Goal: Information Seeking & Learning: Find specific page/section

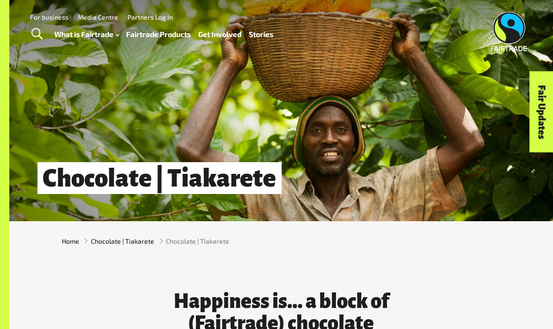
click at [151, 34] on link "Fairtrade Products" at bounding box center [158, 34] width 65 height 13
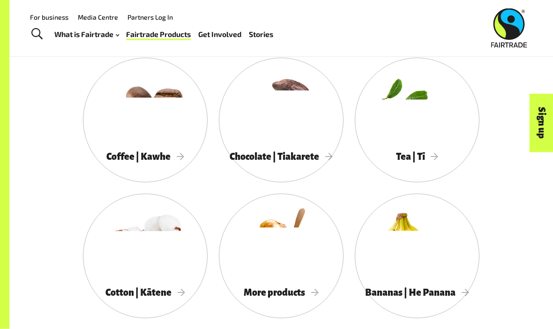
scroll to position [723, 0]
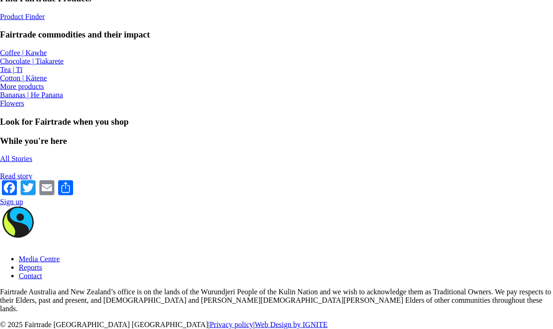
scroll to position [776, 0]
click at [319, 91] on div "More products" at bounding box center [276, 86] width 553 height 8
click at [54, 108] on div "Fairtrade commodities and their impact Coffee | Kawhe Chocolate | Tiakarete Tea…" at bounding box center [276, 69] width 553 height 78
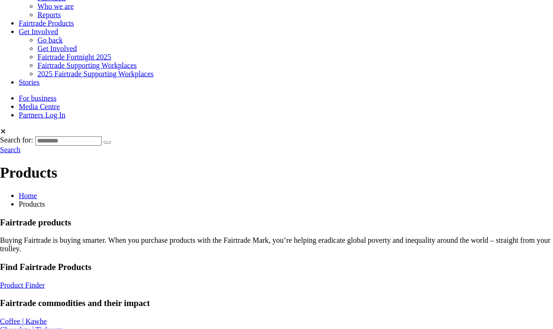
scroll to position [347, 0]
click at [45, 281] on link "Product Finder" at bounding box center [22, 285] width 45 height 8
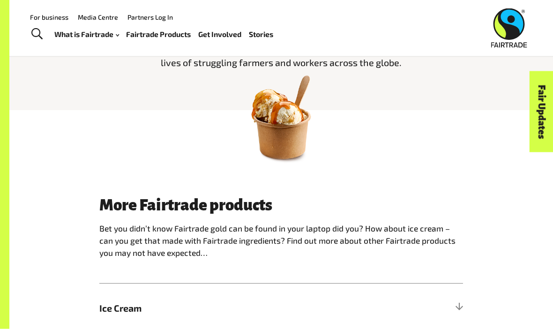
scroll to position [323, 0]
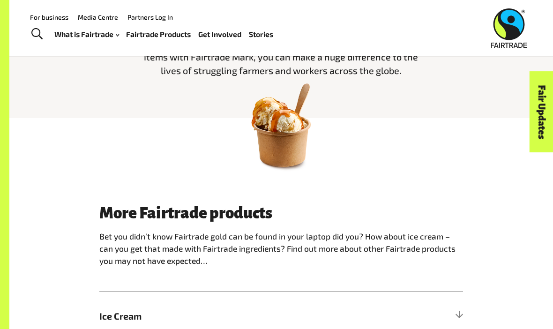
click at [275, 132] on img at bounding box center [281, 125] width 98 height 98
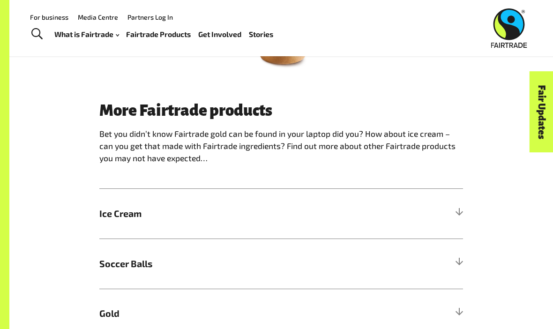
scroll to position [428, 0]
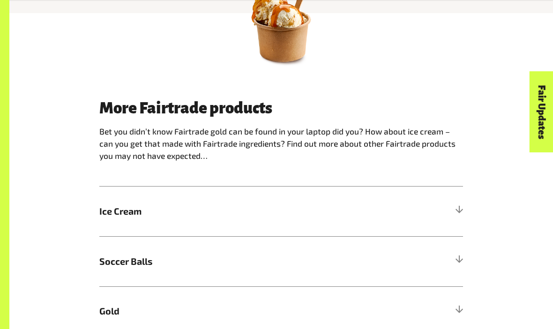
click at [114, 210] on span "Ice Cream" at bounding box center [235, 211] width 273 height 14
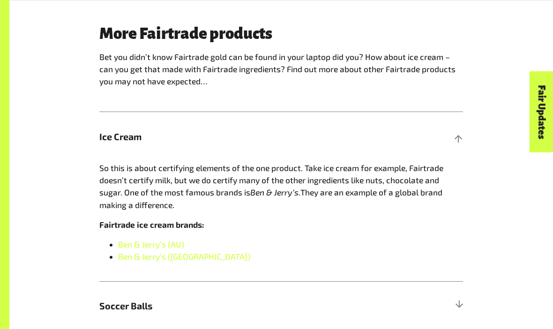
scroll to position [503, 0]
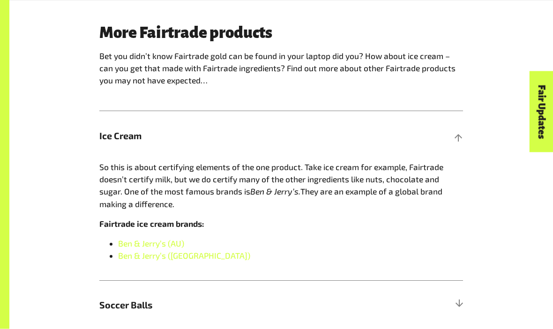
click at [121, 125] on h5 "Ice Cream" at bounding box center [281, 137] width 364 height 50
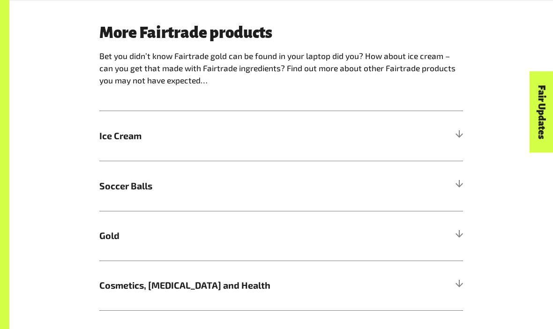
click at [106, 184] on span "Soccer Balls" at bounding box center [235, 186] width 273 height 14
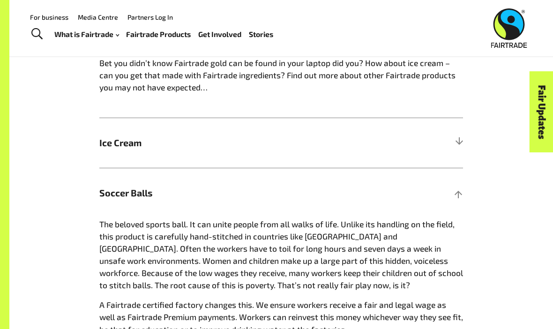
click at [120, 183] on h5 "Soccer Balls" at bounding box center [281, 193] width 364 height 50
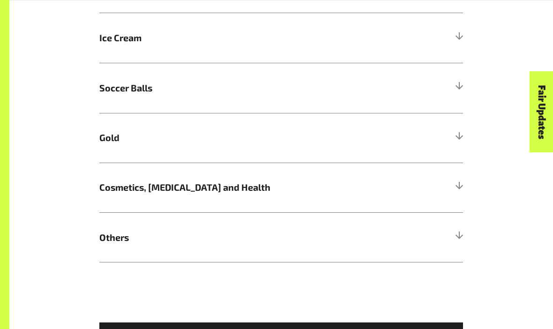
scroll to position [600, 0]
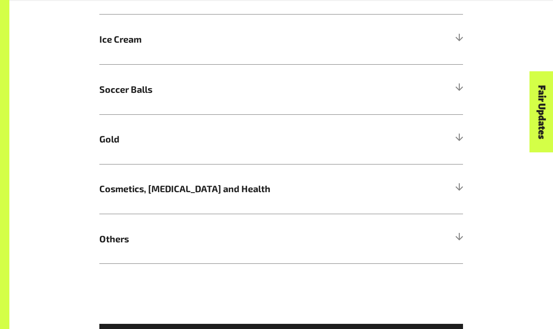
click at [111, 155] on h5 "Gold" at bounding box center [281, 139] width 364 height 50
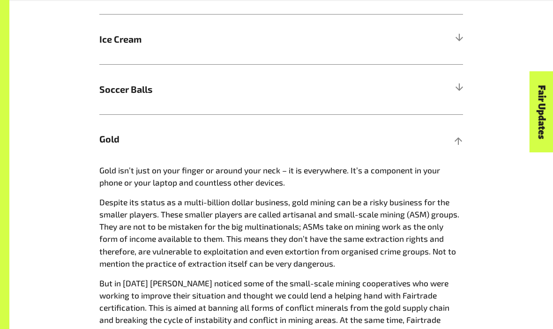
click at [112, 147] on h5 "Gold" at bounding box center [281, 139] width 364 height 50
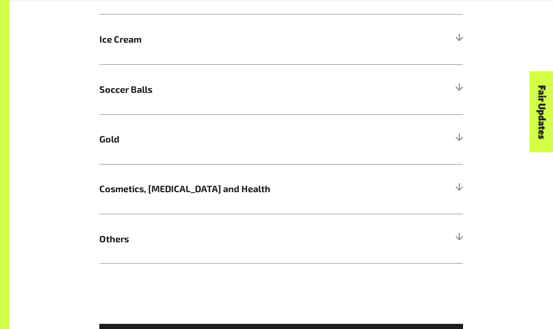
click at [111, 134] on span "Gold" at bounding box center [235, 139] width 273 height 14
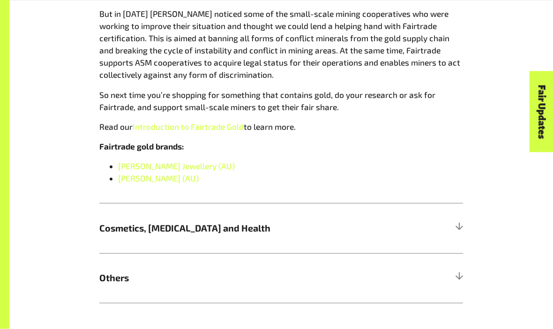
scroll to position [864, 0]
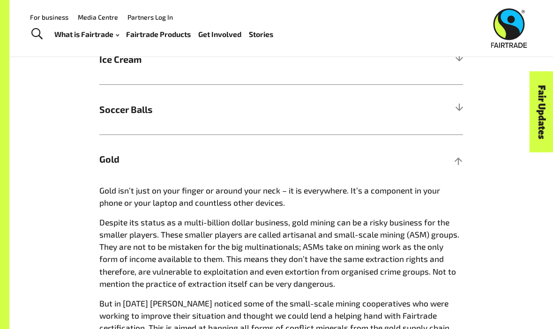
click at [103, 154] on span "Gold" at bounding box center [235, 159] width 273 height 14
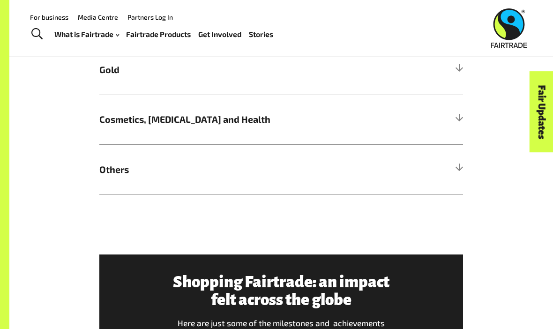
scroll to position [663, 0]
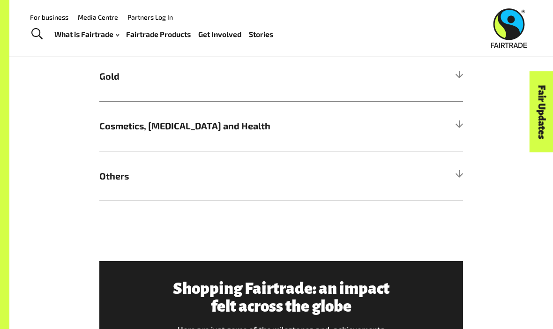
click at [112, 123] on span "Cosmetics, Skin Care and Health" at bounding box center [235, 126] width 273 height 14
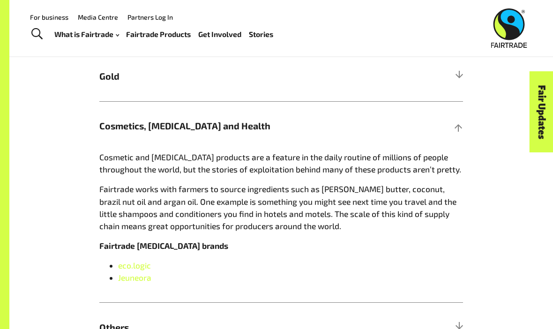
click at [109, 130] on span "Cosmetics, Skin Care and Health" at bounding box center [235, 126] width 273 height 14
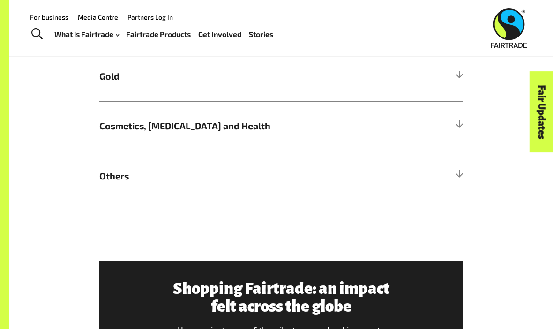
click at [113, 171] on span "Others" at bounding box center [235, 176] width 273 height 14
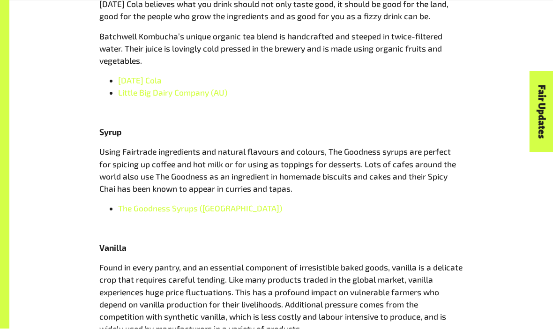
scroll to position [943, 0]
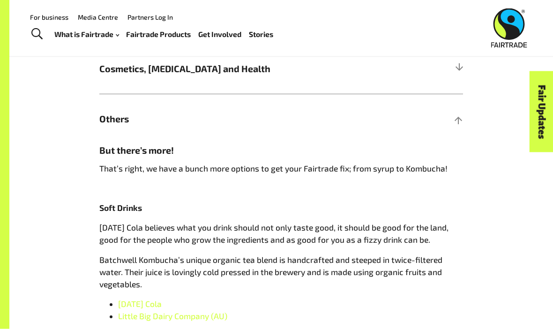
click at [111, 118] on span "Others" at bounding box center [235, 119] width 273 height 14
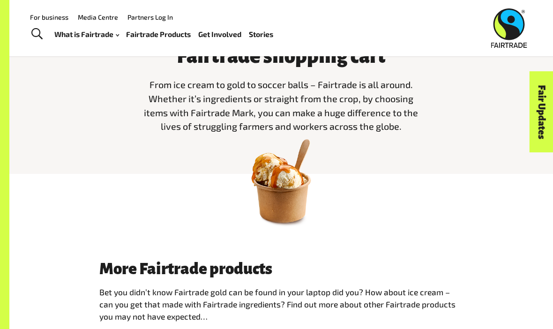
scroll to position [224, 0]
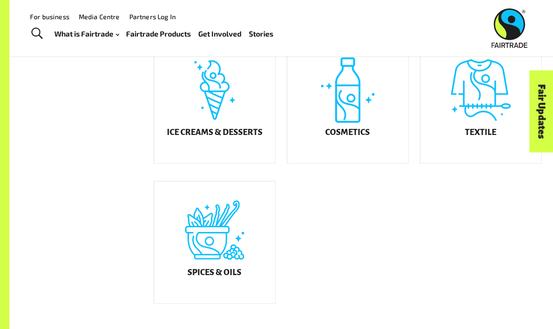
scroll to position [501, 0]
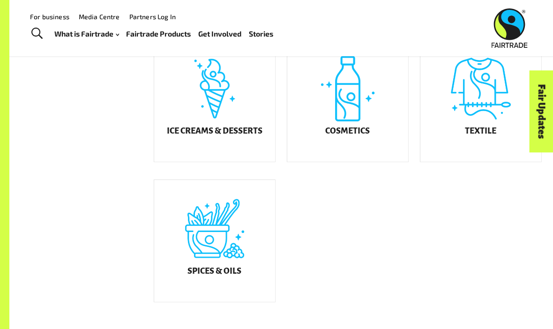
click at [493, 99] on div "Textile" at bounding box center [480, 101] width 121 height 122
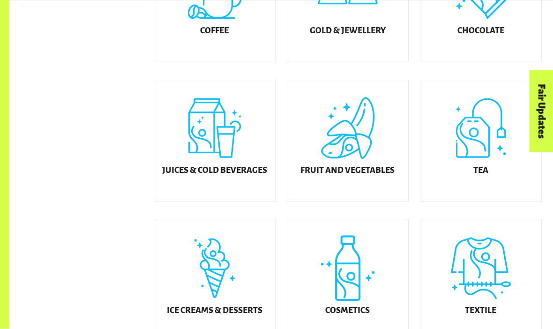
scroll to position [322, 0]
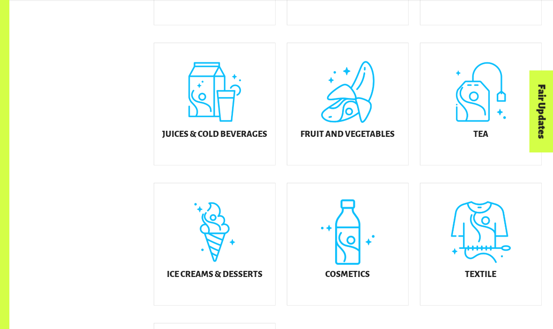
click at [371, 266] on div "Cosmetics" at bounding box center [347, 244] width 121 height 122
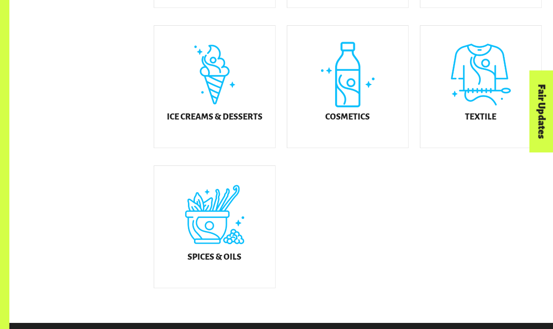
scroll to position [495, 0]
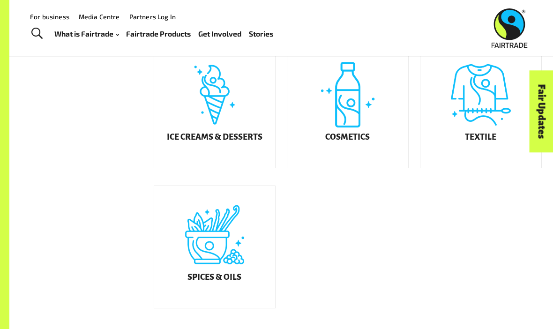
click at [308, 147] on div "Cosmetics" at bounding box center [347, 107] width 121 height 122
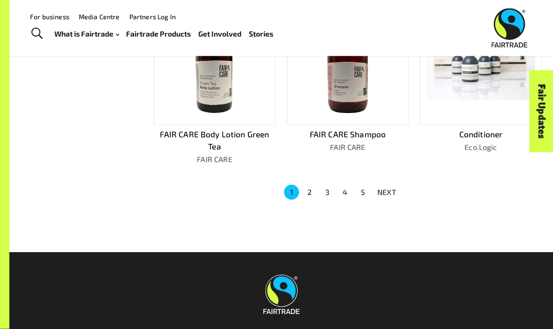
scroll to position [581, 0]
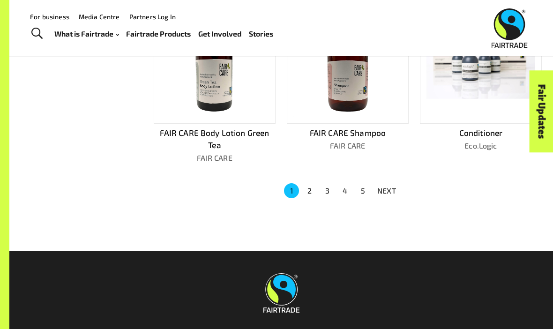
click at [308, 186] on button "2" at bounding box center [309, 190] width 15 height 15
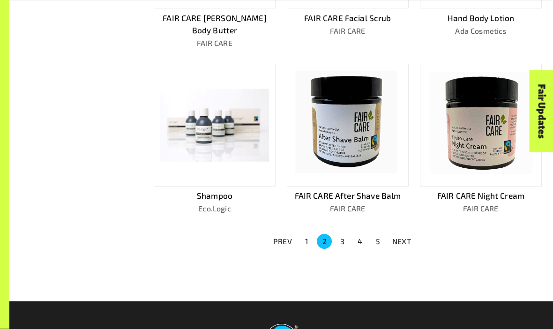
click at [344, 234] on button "3" at bounding box center [342, 241] width 15 height 15
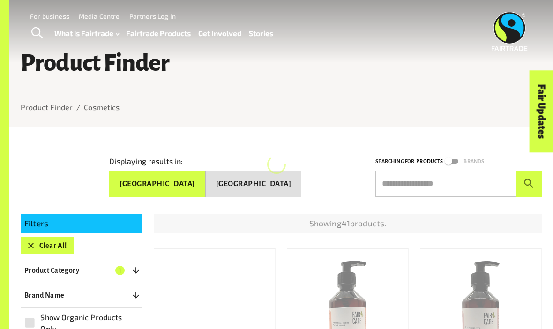
scroll to position [0, 0]
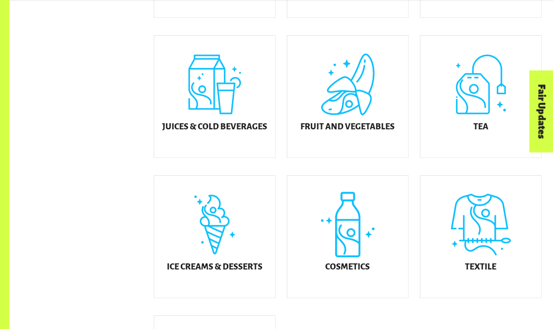
scroll to position [367, 0]
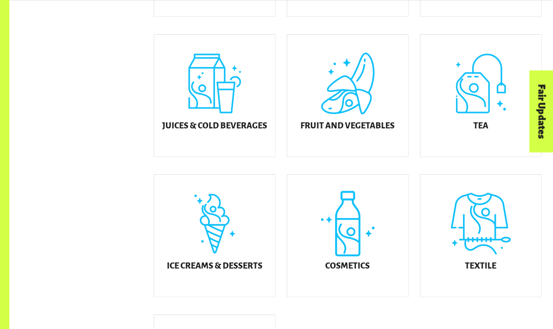
click at [185, 113] on div "Juices & Cold Beverages" at bounding box center [214, 96] width 121 height 122
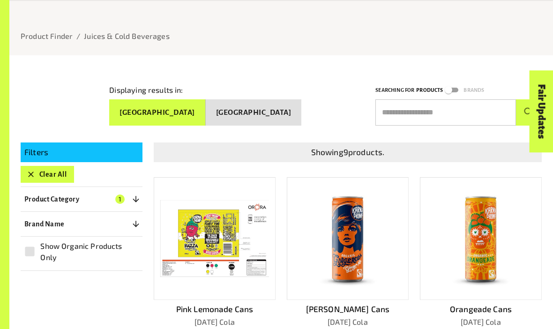
scroll to position [142, 0]
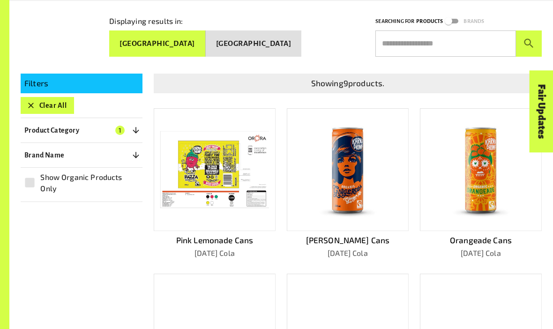
click at [187, 210] on div at bounding box center [215, 169] width 122 height 123
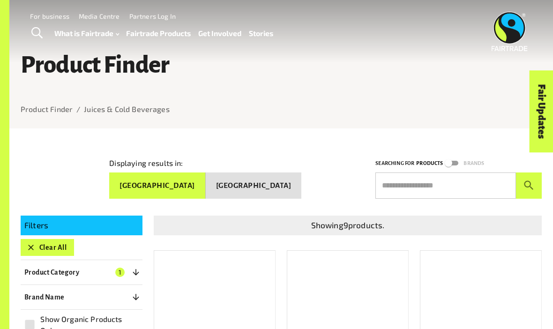
scroll to position [175, 0]
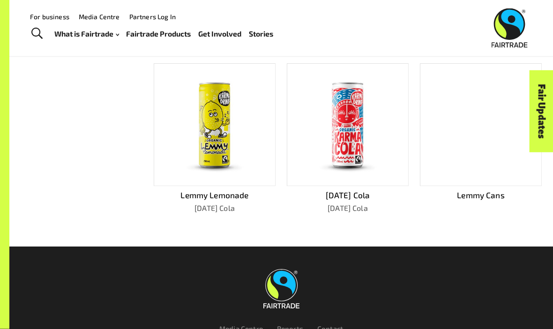
click at [192, 156] on img at bounding box center [215, 125] width 72 height 110
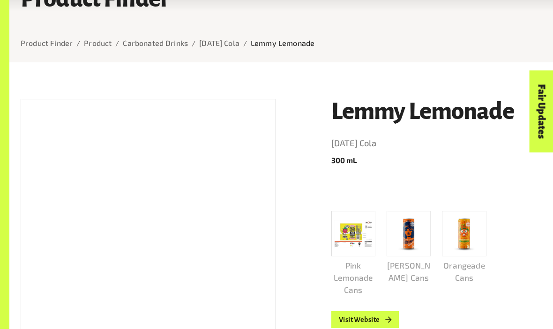
scroll to position [75, 0]
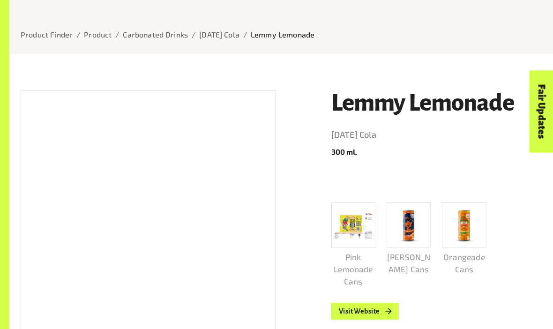
click at [388, 307] on icon at bounding box center [388, 311] width 9 height 9
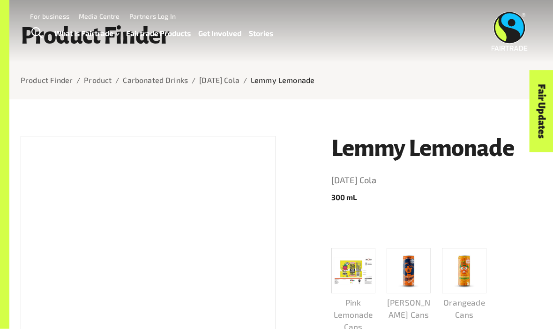
scroll to position [0, 0]
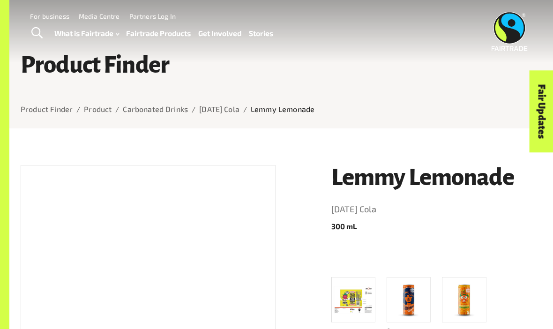
click at [510, 46] on img at bounding box center [510, 31] width 36 height 39
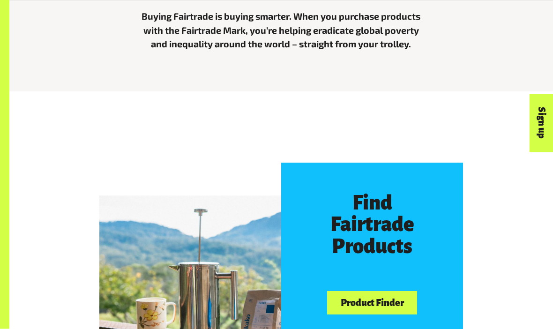
scroll to position [586, 0]
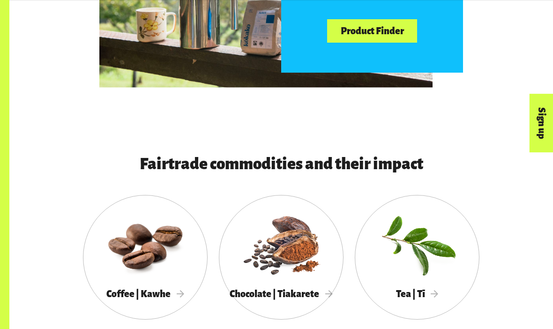
click at [405, 30] on link "Product Finder" at bounding box center [372, 31] width 90 height 24
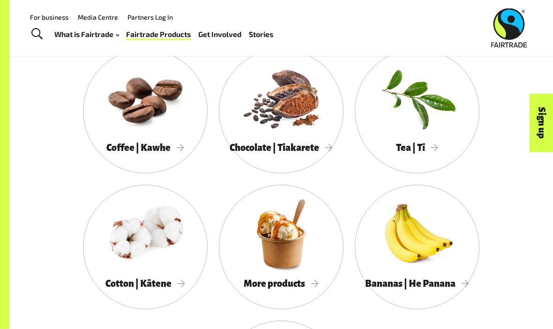
scroll to position [732, 0]
click at [170, 150] on span "Coffee | Kawhe" at bounding box center [145, 147] width 78 height 10
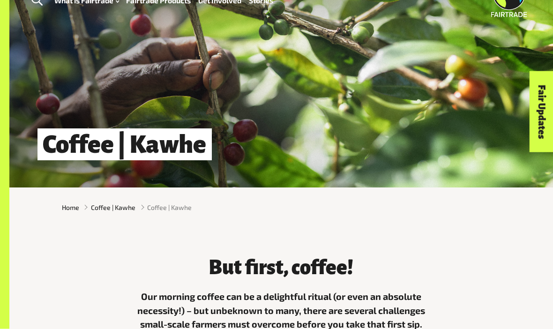
scroll to position [34, 0]
click at [60, 207] on div "Home Coffee | Kawhe Coffee | Kawhe" at bounding box center [281, 207] width 450 height 10
click at [72, 211] on span "Home" at bounding box center [70, 207] width 17 height 10
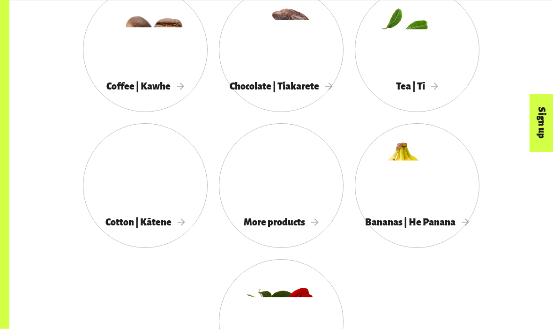
scroll to position [794, 0]
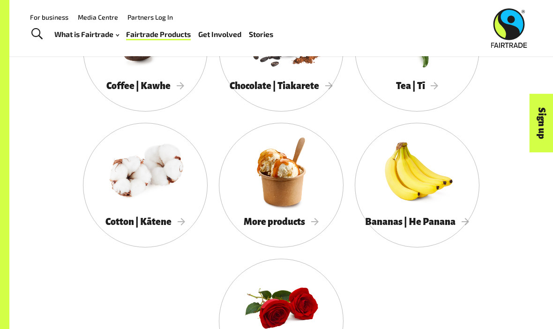
click at [177, 81] on span "Coffee | Kawhe" at bounding box center [145, 86] width 78 height 10
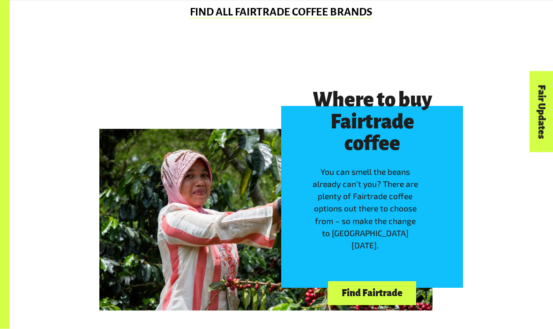
scroll to position [749, 0]
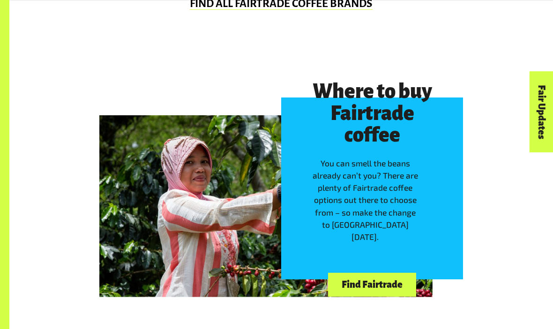
click at [387, 288] on link "Find Fairtrade" at bounding box center [372, 285] width 88 height 24
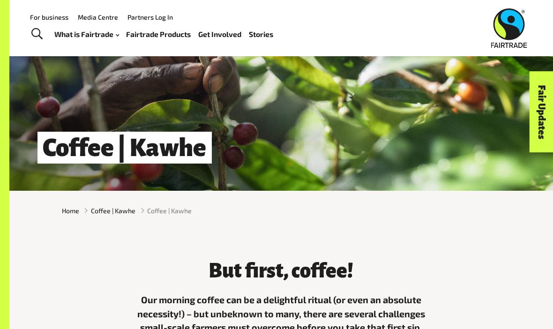
scroll to position [0, 0]
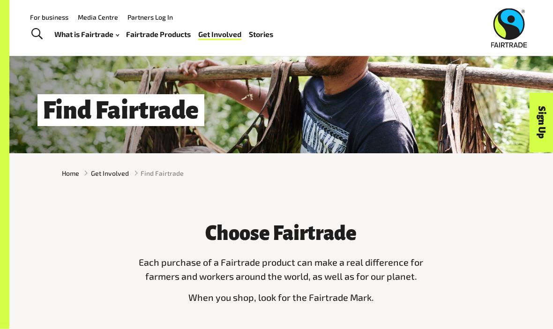
scroll to position [44, 0]
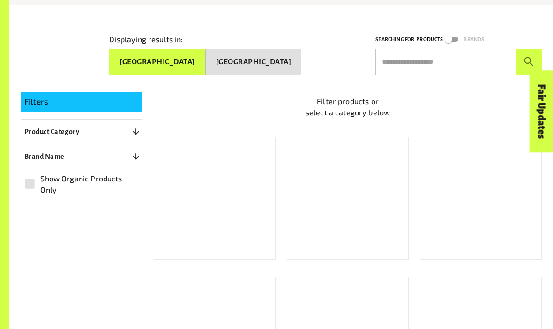
scroll to position [127, 0]
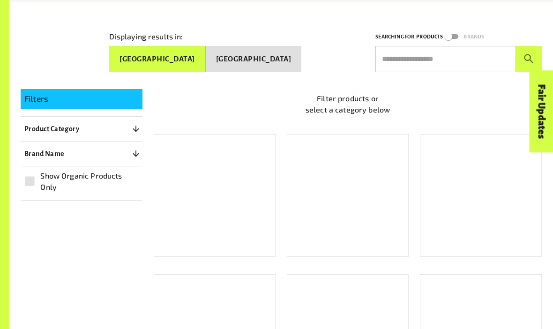
click at [459, 54] on input "text" at bounding box center [445, 59] width 141 height 26
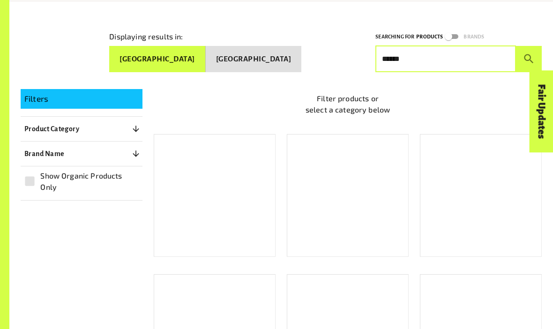
type input "******"
click at [529, 55] on button "submit" at bounding box center [529, 59] width 26 height 26
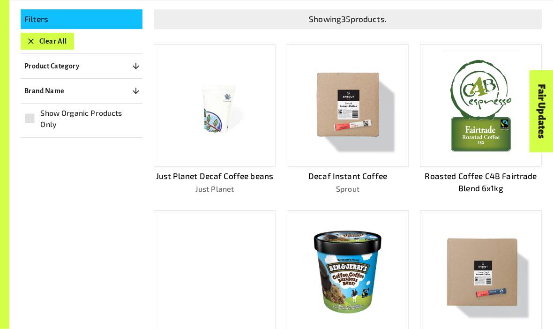
scroll to position [206, 0]
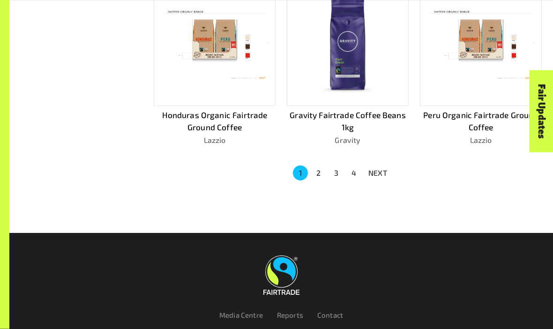
click at [312, 166] on button "2" at bounding box center [318, 173] width 15 height 15
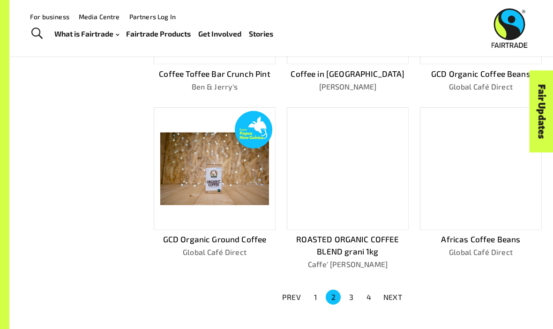
scroll to position [488, 0]
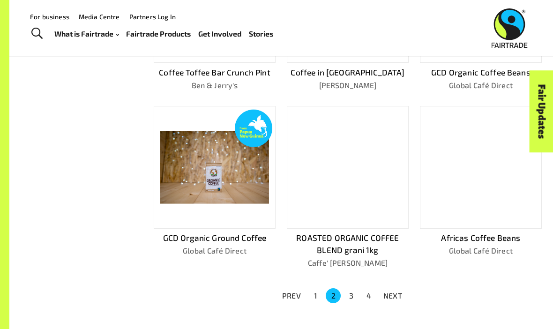
click at [194, 197] on img at bounding box center [214, 167] width 109 height 73
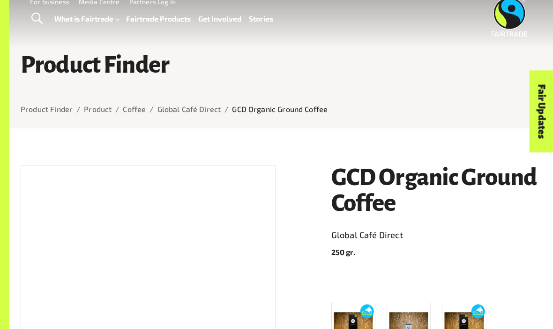
scroll to position [22, 0]
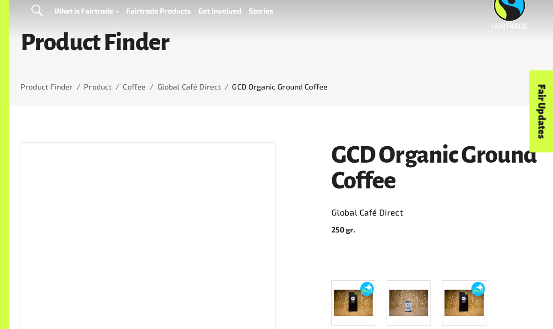
click at [412, 166] on h1 "GCD Organic Ground Coffee" at bounding box center [436, 168] width 210 height 52
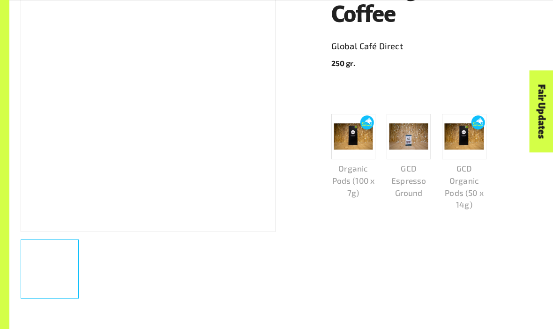
scroll to position [189, 0]
click at [369, 124] on img at bounding box center [367, 122] width 14 height 14
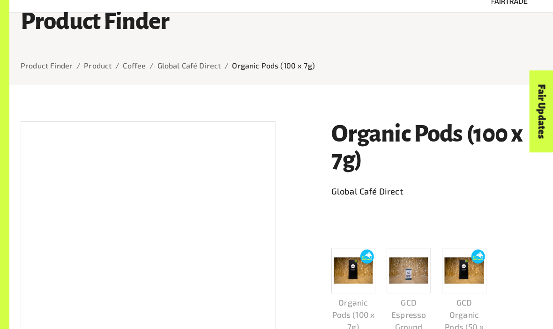
scroll to position [64, 0]
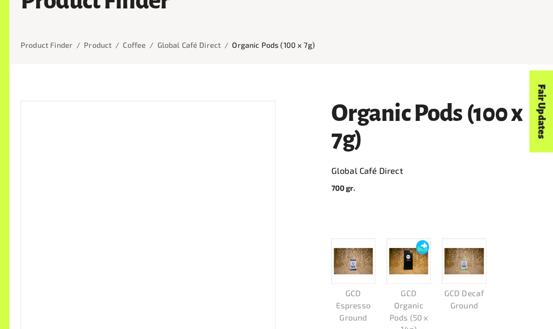
click at [466, 260] on img at bounding box center [464, 261] width 39 height 26
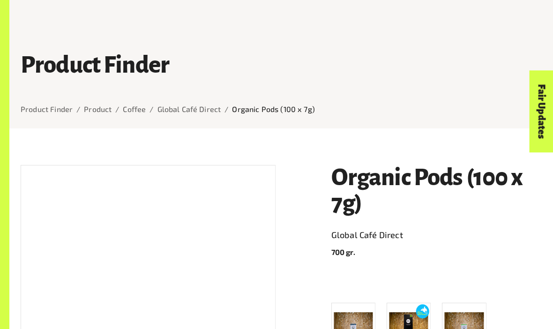
scroll to position [97, 0]
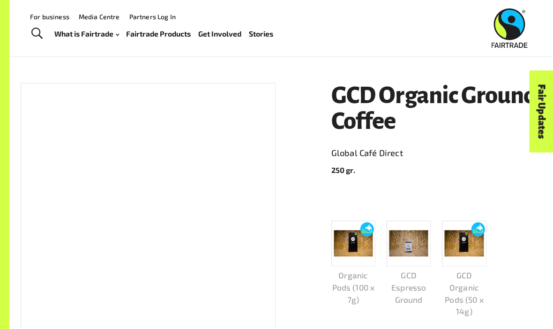
scroll to position [81, 0]
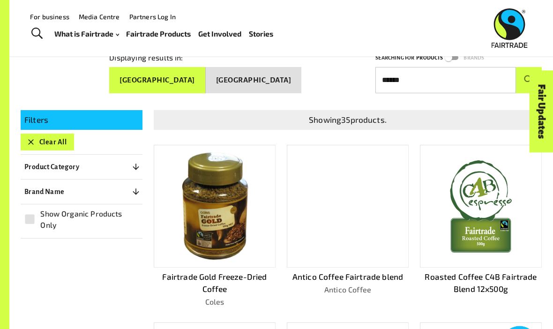
scroll to position [61, 0]
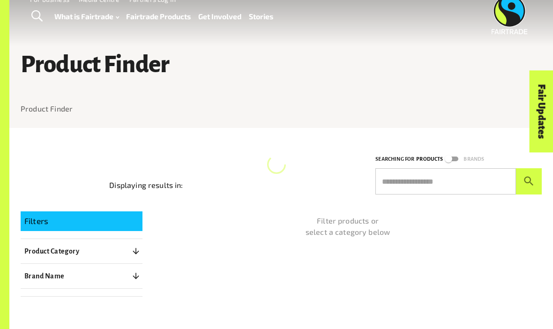
scroll to position [58, 0]
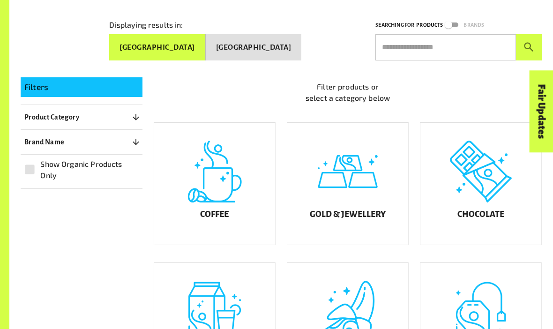
click at [220, 174] on div "Coffee" at bounding box center [214, 184] width 121 height 122
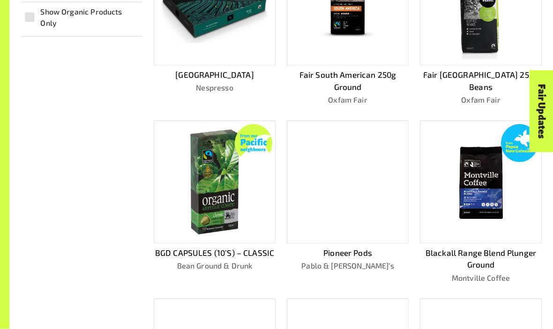
scroll to position [307, 0]
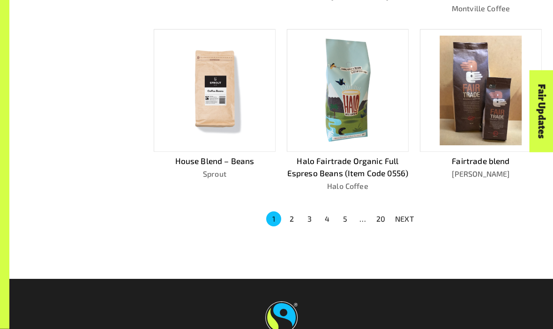
click at [285, 214] on button "2" at bounding box center [291, 219] width 15 height 15
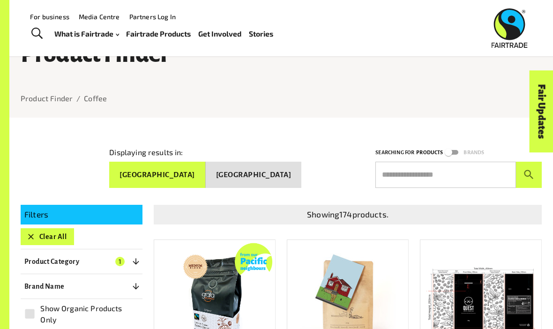
scroll to position [0, 0]
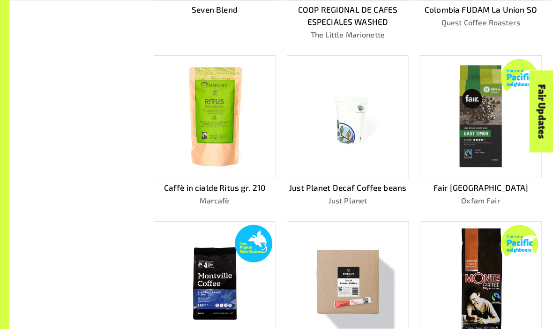
click at [191, 97] on img at bounding box center [214, 116] width 109 height 109
